Goal: Transaction & Acquisition: Purchase product/service

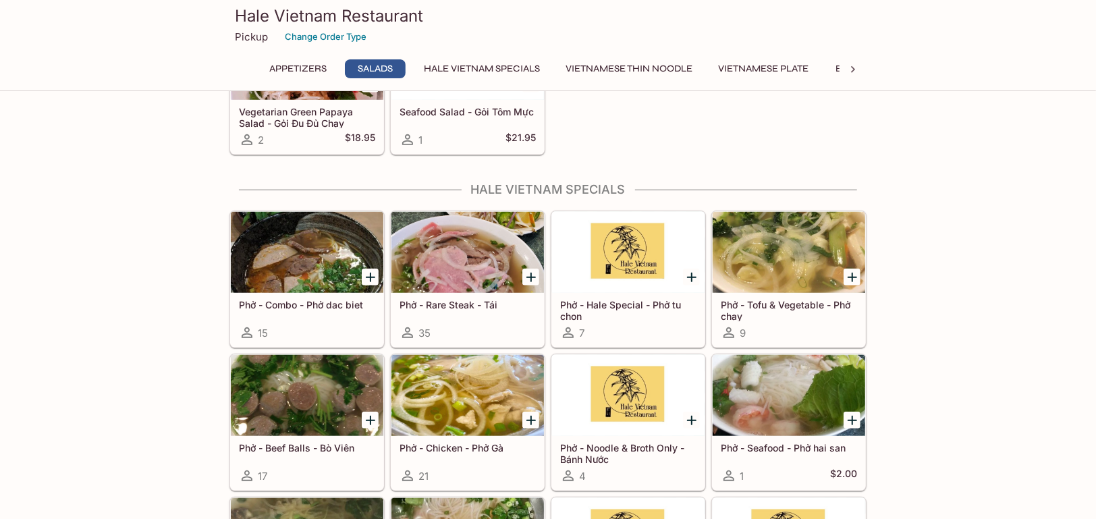
scroll to position [675, 0]
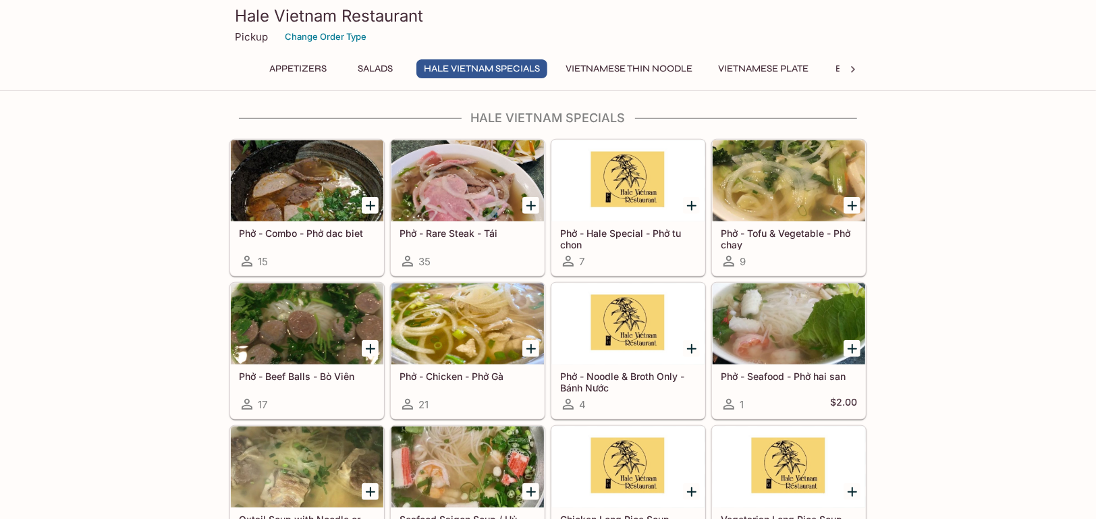
click at [464, 230] on h5 "Phở - Rare Steak - Tái" at bounding box center [468, 232] width 136 height 11
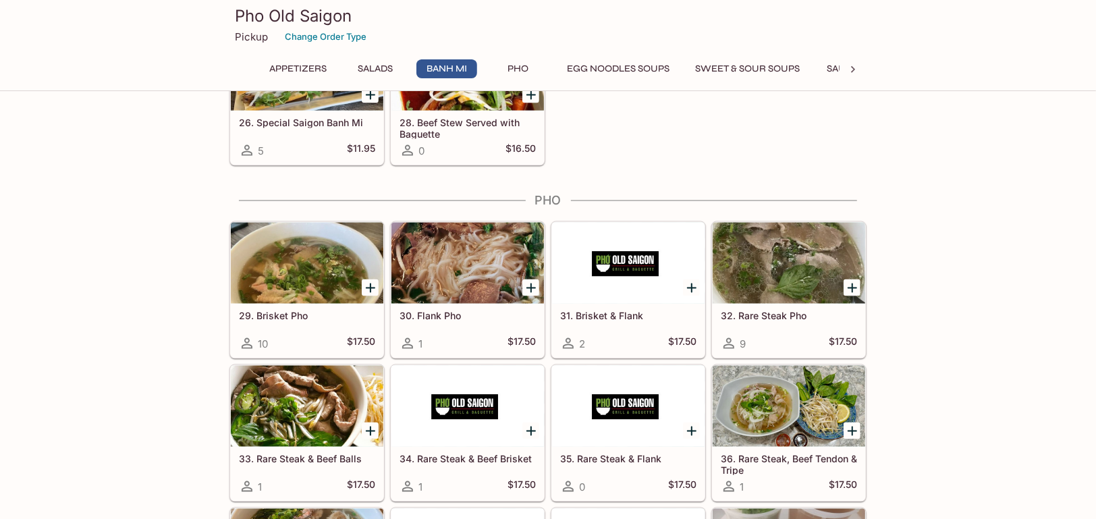
scroll to position [1282, 0]
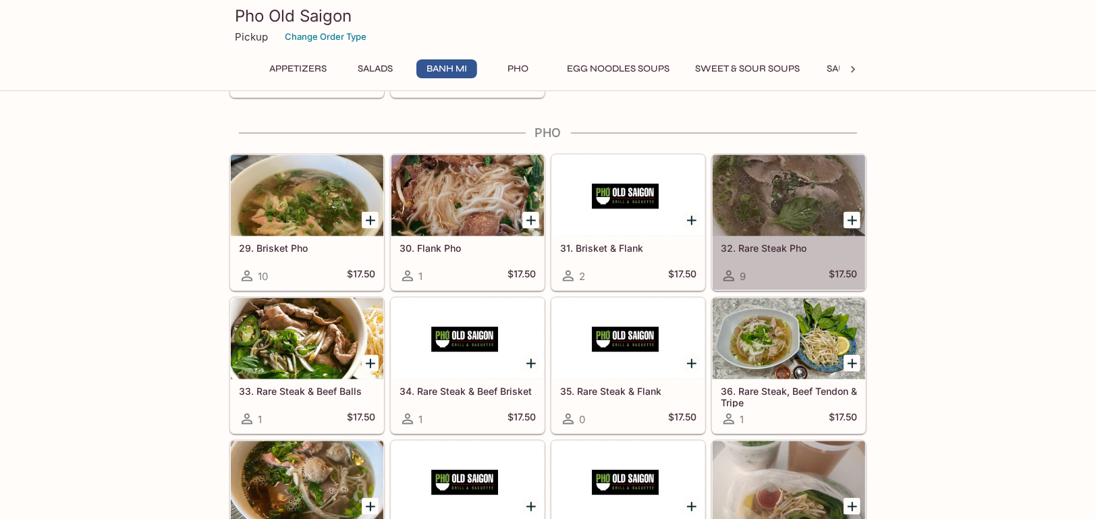
click at [764, 252] on div "32. Rare Steak Pho 9 $17.50" at bounding box center [789, 263] width 153 height 54
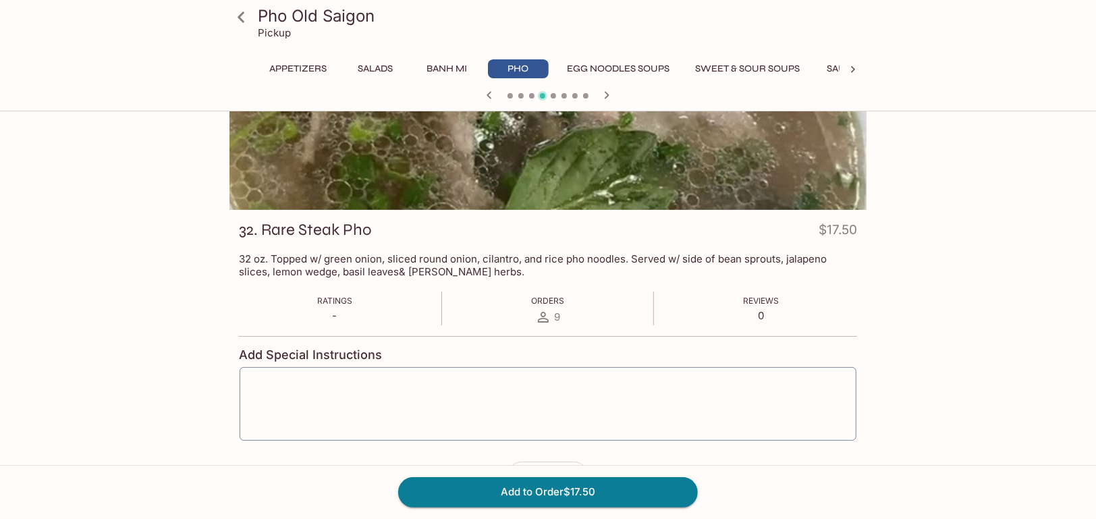
scroll to position [65, 0]
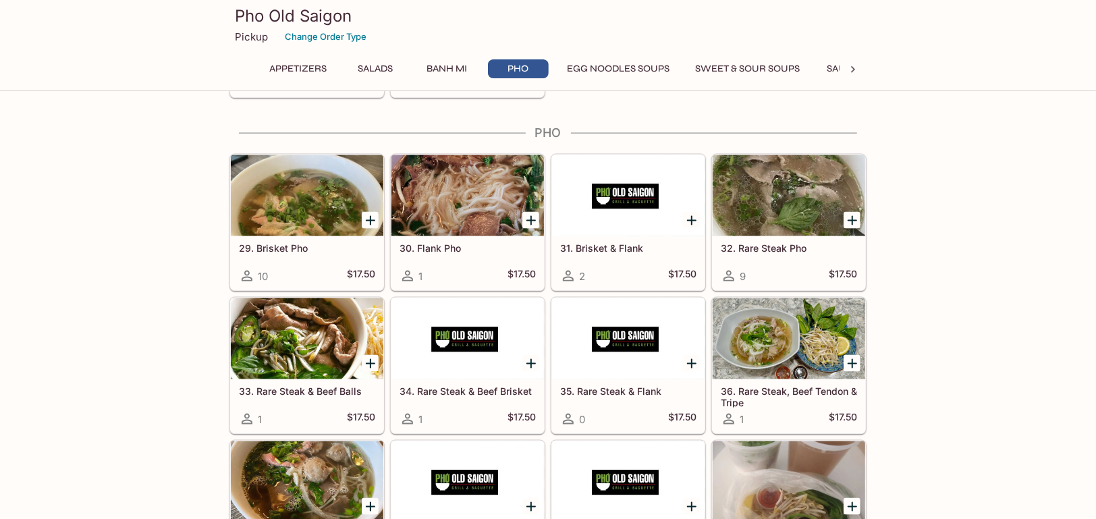
scroll to position [1416, 0]
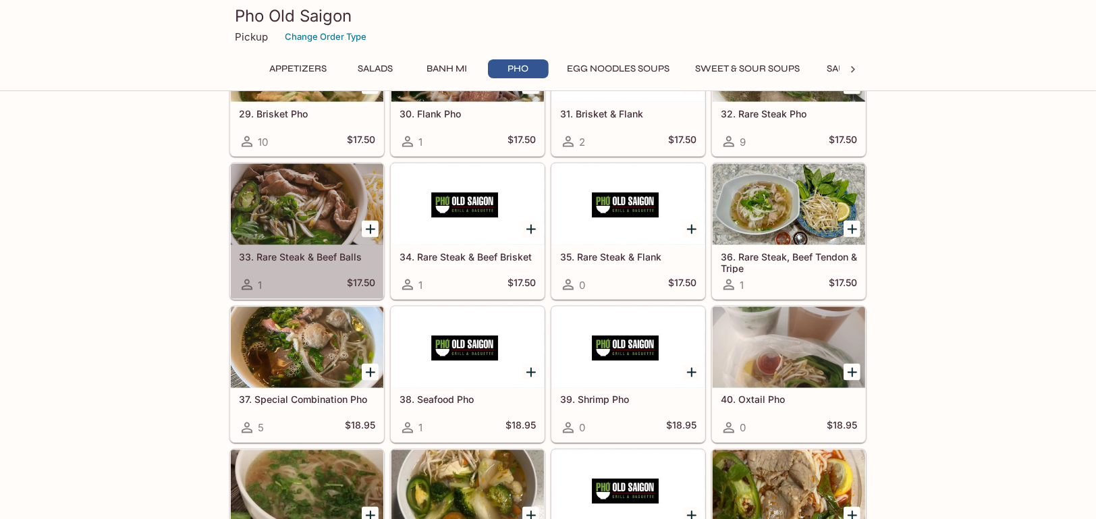
click at [363, 277] on h5 "$17.50" at bounding box center [361, 285] width 28 height 16
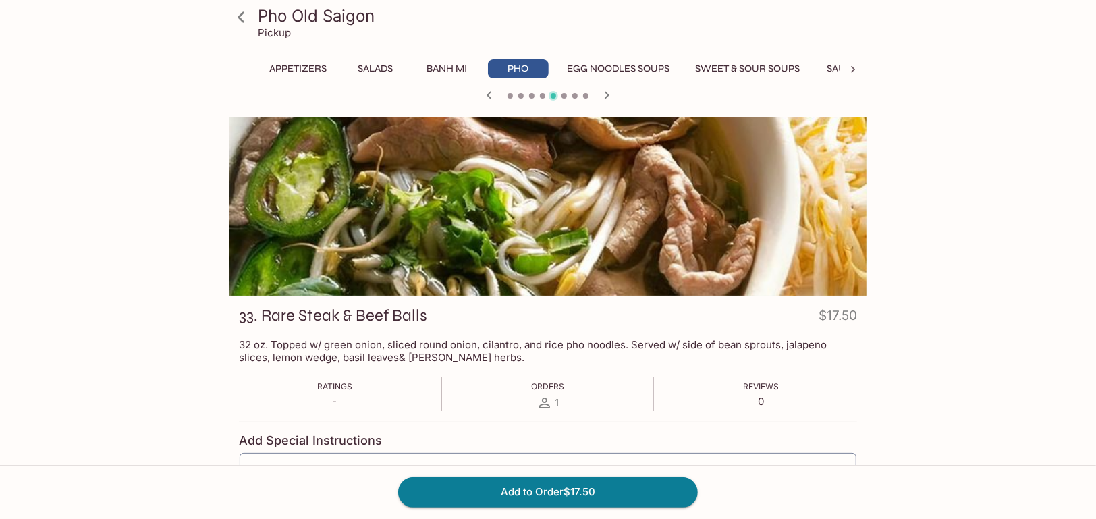
click at [535, 69] on button "Pho" at bounding box center [518, 68] width 61 height 19
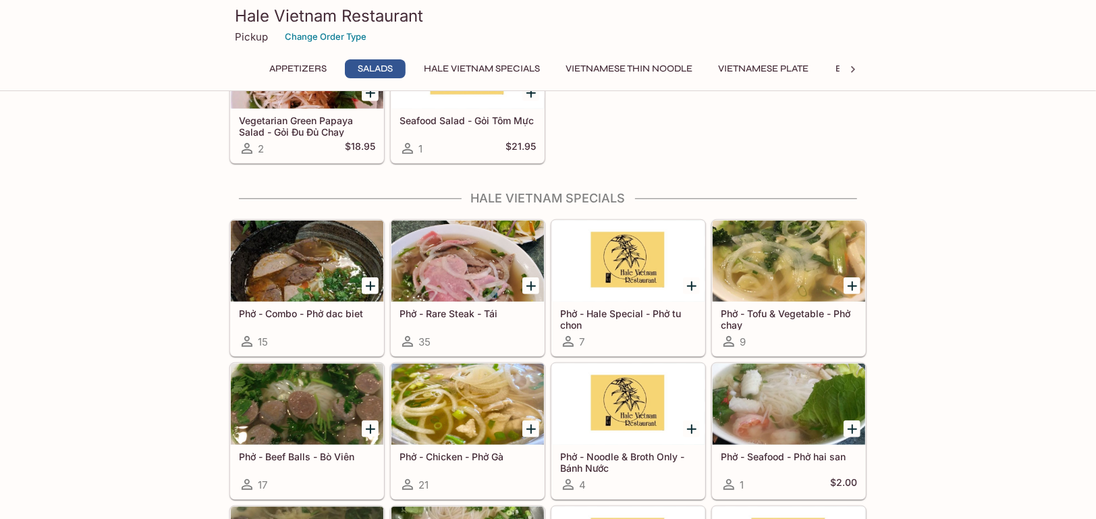
scroll to position [675, 0]
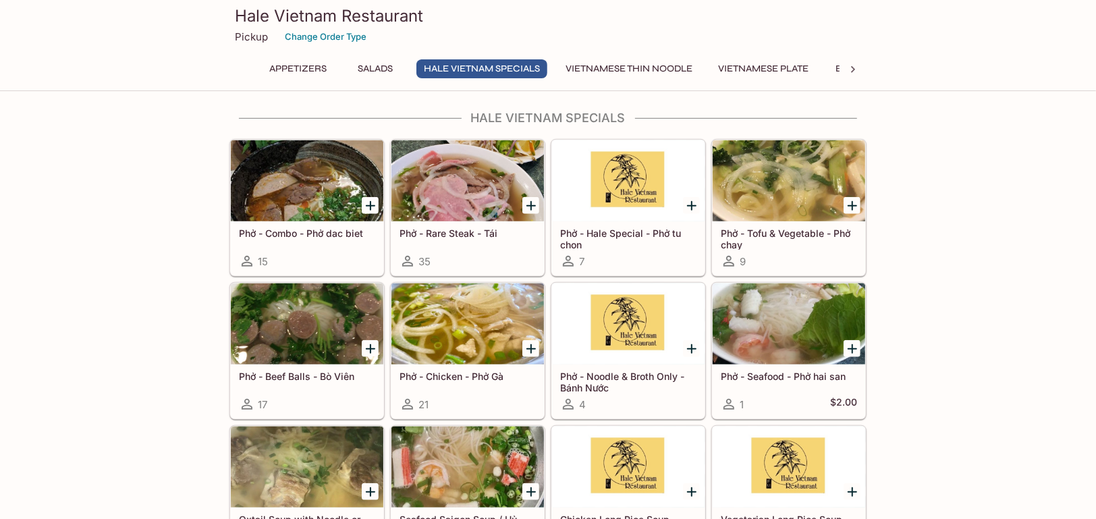
click at [475, 242] on div "Phở - Rare Steak - Tái 35" at bounding box center [467, 248] width 153 height 54
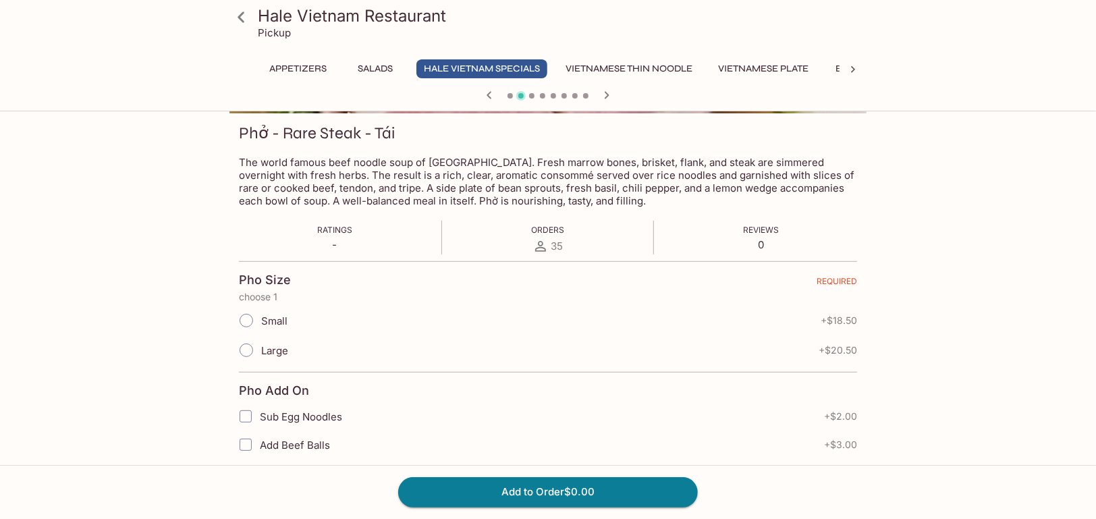
scroll to position [202, 0]
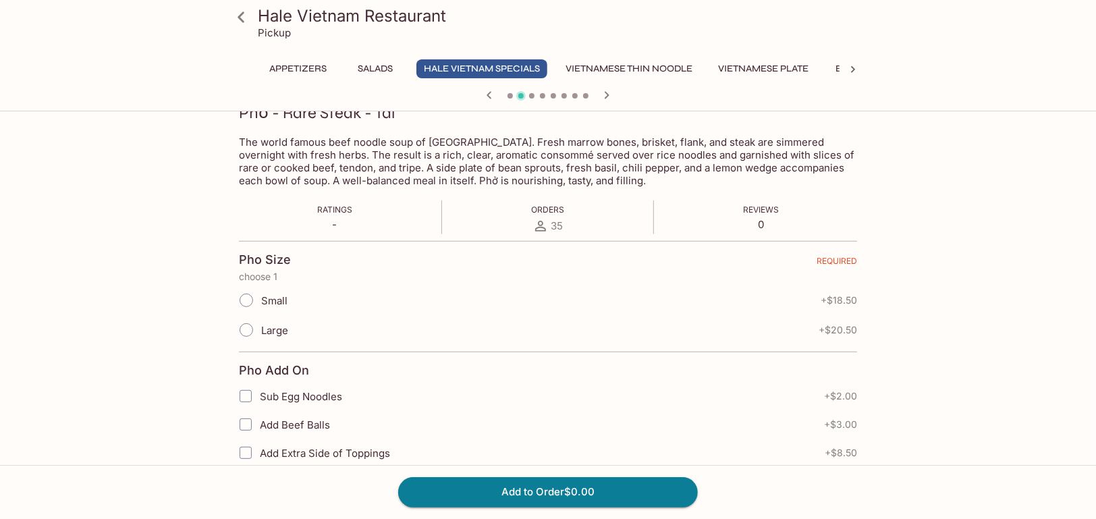
click at [243, 332] on input "Large" at bounding box center [246, 330] width 28 height 28
radio input "true"
